Goal: Task Accomplishment & Management: Manage account settings

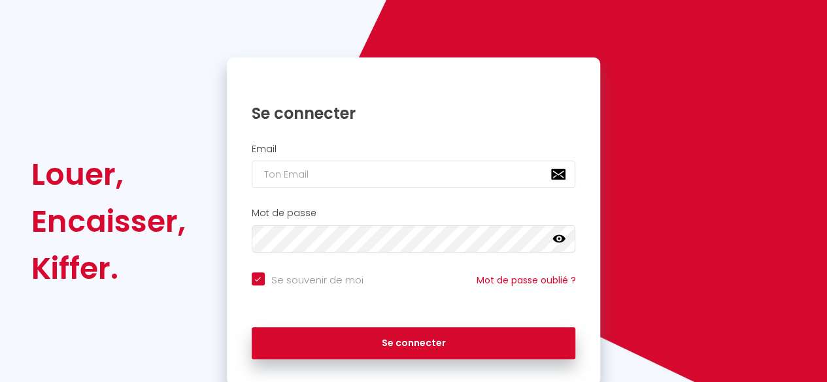
scroll to position [124, 0]
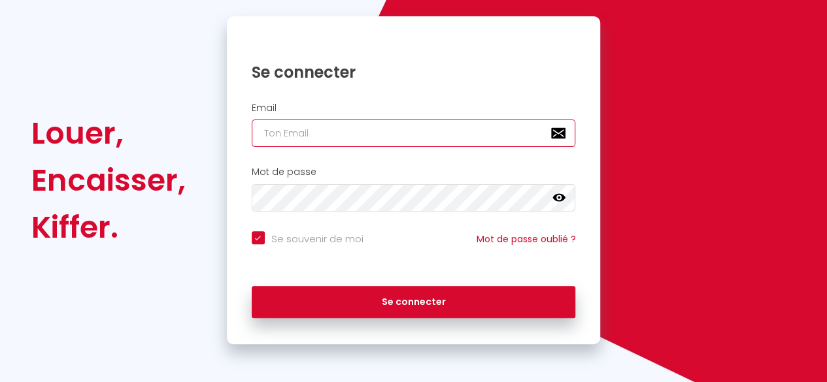
type input "[EMAIL_ADDRESS][DOMAIN_NAME]"
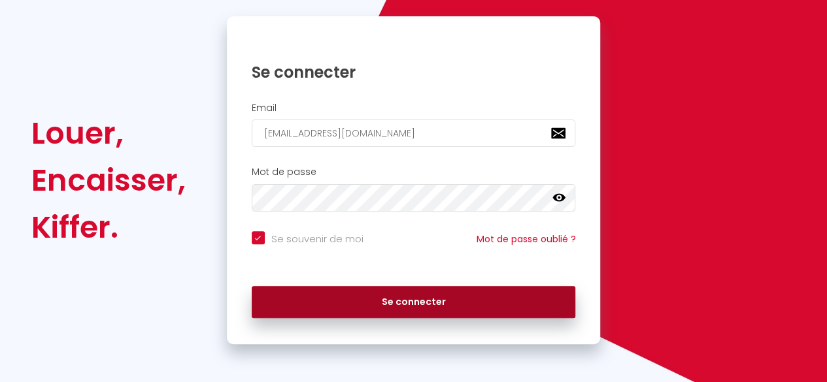
click at [478, 302] on button "Se connecter" at bounding box center [414, 302] width 324 height 33
checkbox input "true"
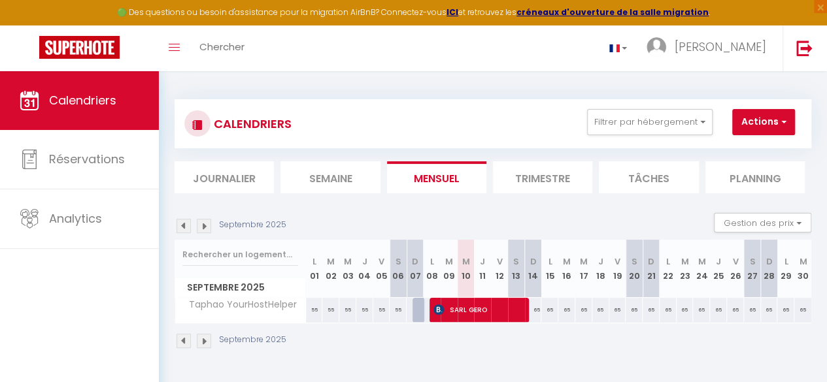
click at [543, 174] on li "Trimestre" at bounding box center [542, 177] width 99 height 32
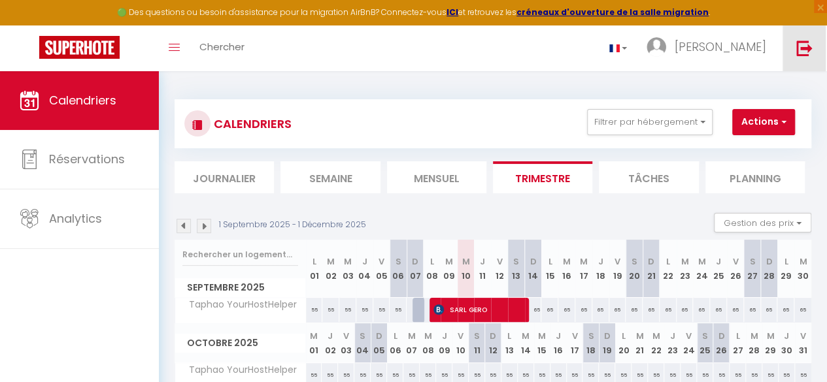
click at [814, 52] on link at bounding box center [803, 48] width 43 height 46
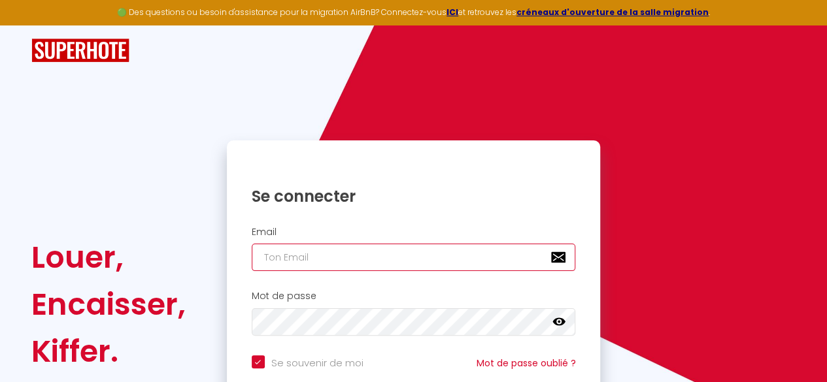
type input "[EMAIL_ADDRESS][DOMAIN_NAME]"
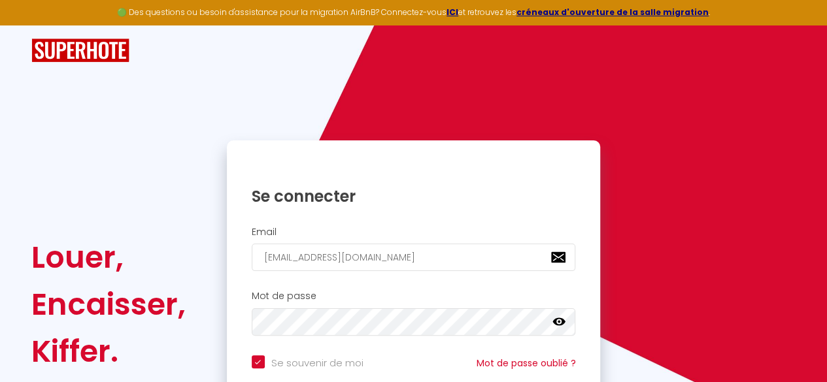
checkbox input "true"
